Goal: Task Accomplishment & Management: Use online tool/utility

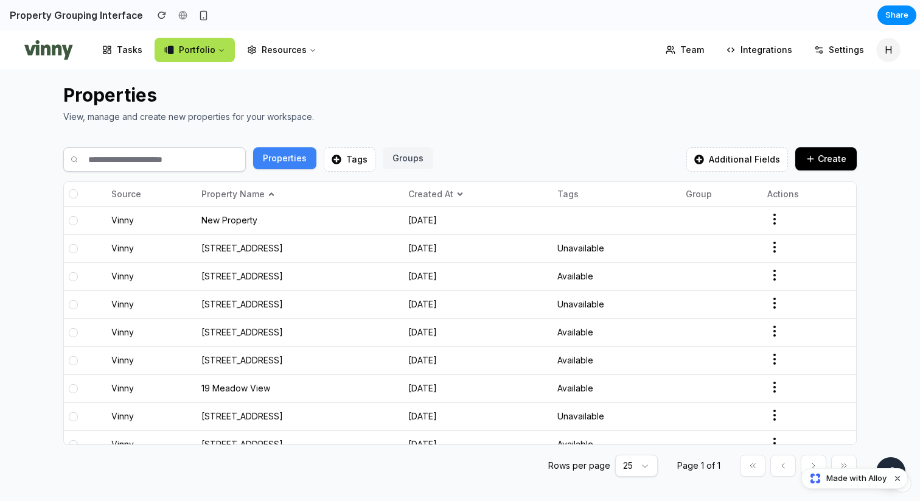
click at [238, 221] on td "New Property" at bounding box center [299, 220] width 207 height 28
click at [774, 221] on icon "button" at bounding box center [774, 219] width 15 height 15
click at [74, 217] on div at bounding box center [73, 220] width 9 height 9
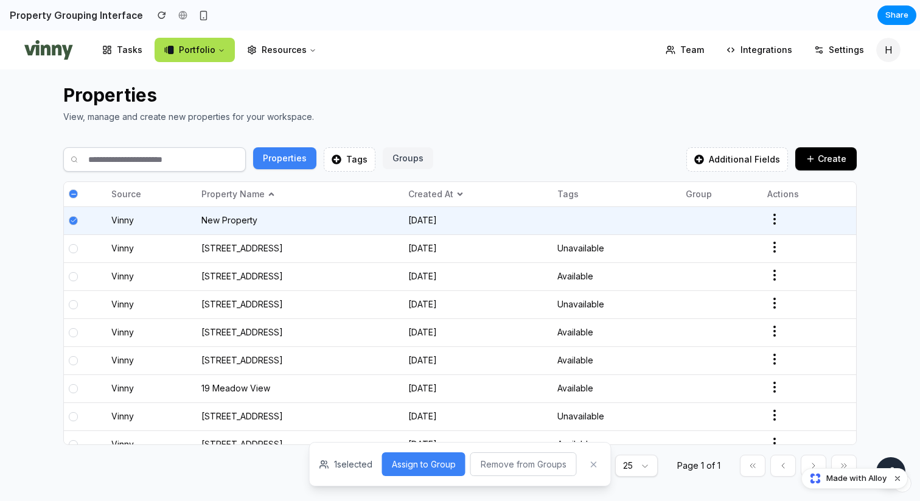
click at [433, 467] on button "Assign to Group" at bounding box center [423, 464] width 83 height 24
